Goal: Use online tool/utility: Utilize a website feature to perform a specific function

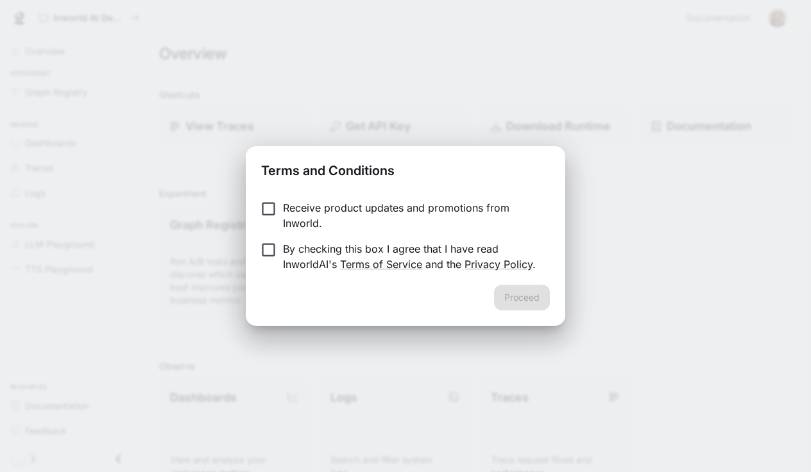
click at [261, 241] on form "Receive product updates and promotions from Inworld. By checking this box I agr…" at bounding box center [405, 236] width 289 height 72
click at [526, 305] on button "Proceed" at bounding box center [522, 298] width 56 height 26
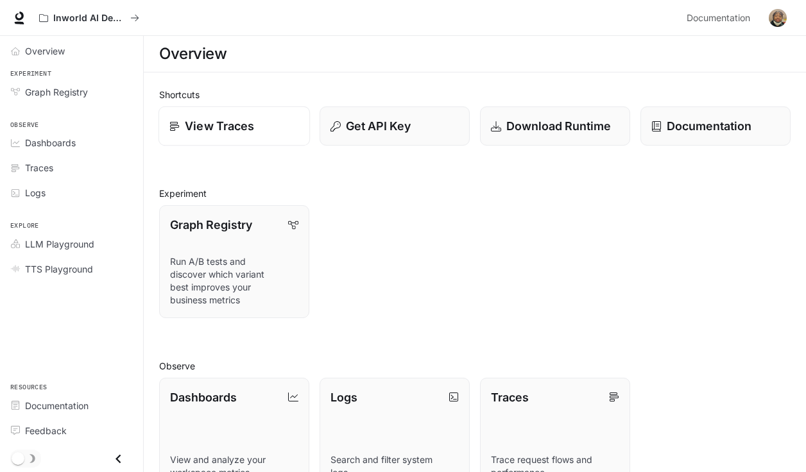
click at [255, 127] on div "View Traces" at bounding box center [234, 125] width 130 height 17
click at [85, 267] on span "TTS Playground" at bounding box center [59, 268] width 68 height 13
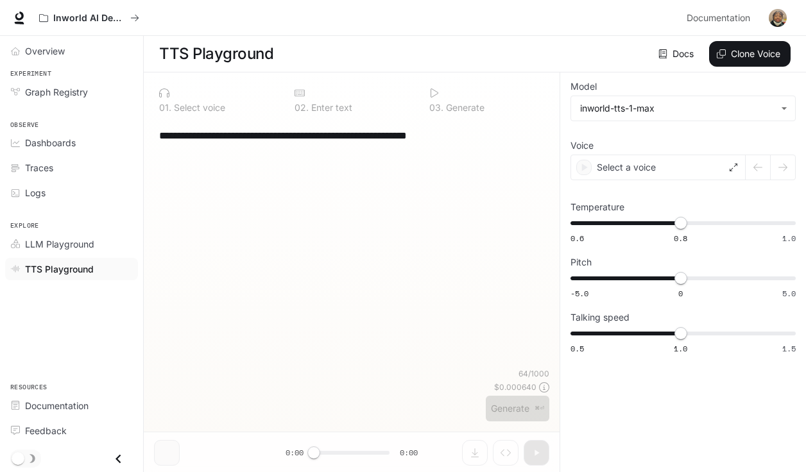
click at [437, 148] on div "**********" at bounding box center [351, 135] width 385 height 31
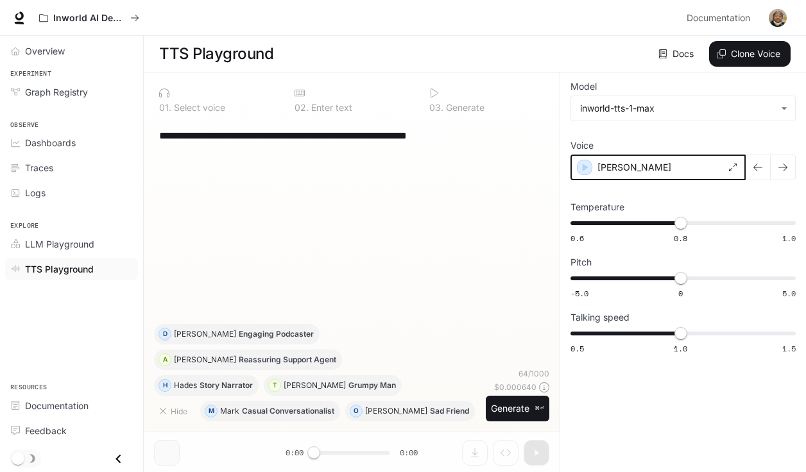
click at [584, 167] on icon "button" at bounding box center [585, 168] width 6 height 8
